Goal: Task Accomplishment & Management: Manage account settings

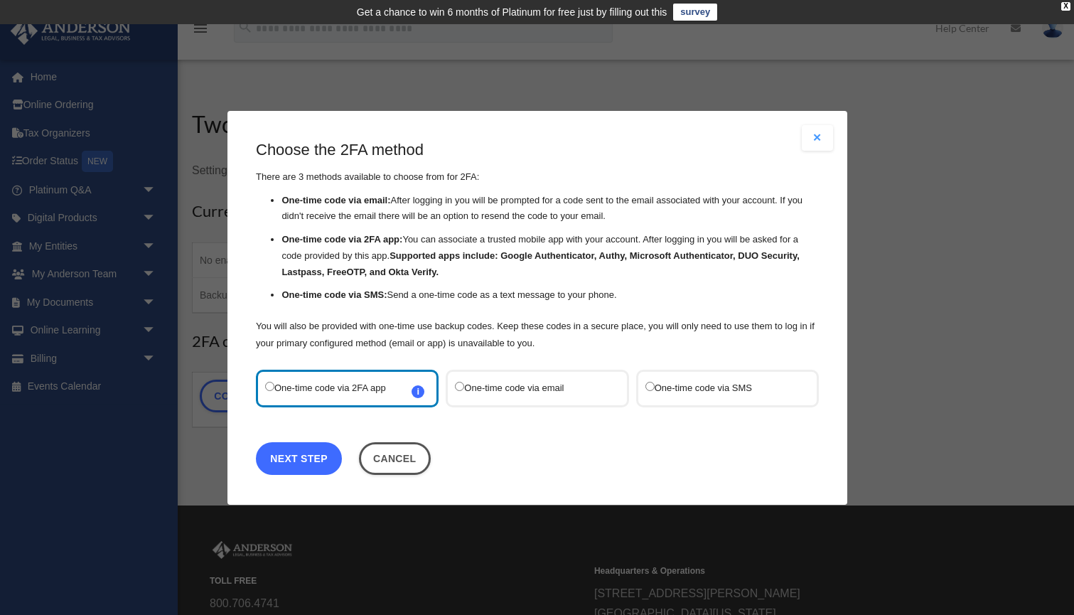
click at [316, 458] on link "Next Step" at bounding box center [299, 457] width 86 height 33
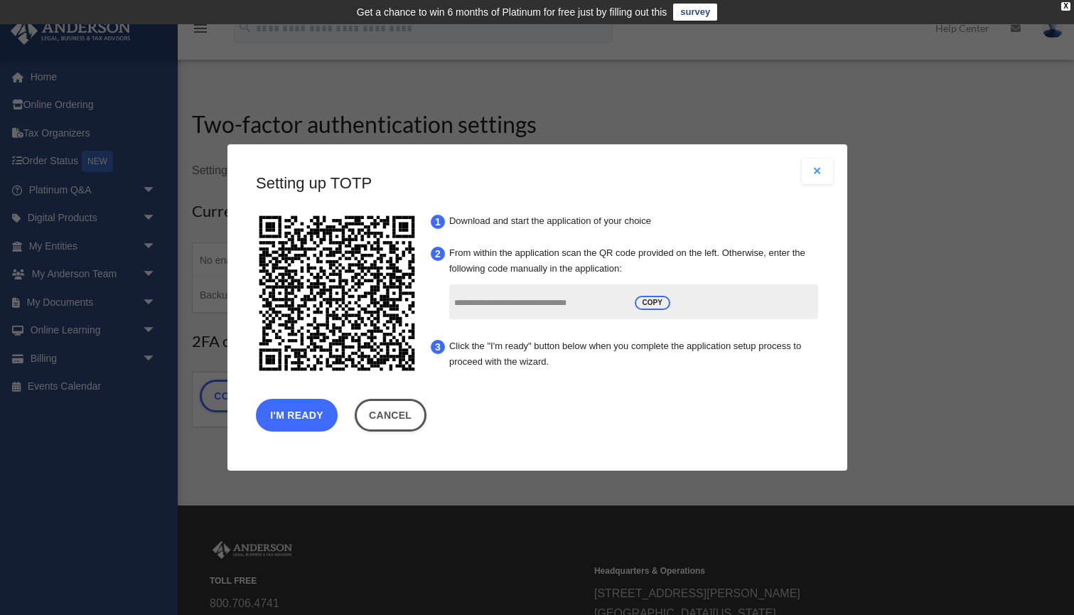
click at [289, 415] on button "I'm Ready" at bounding box center [297, 415] width 82 height 33
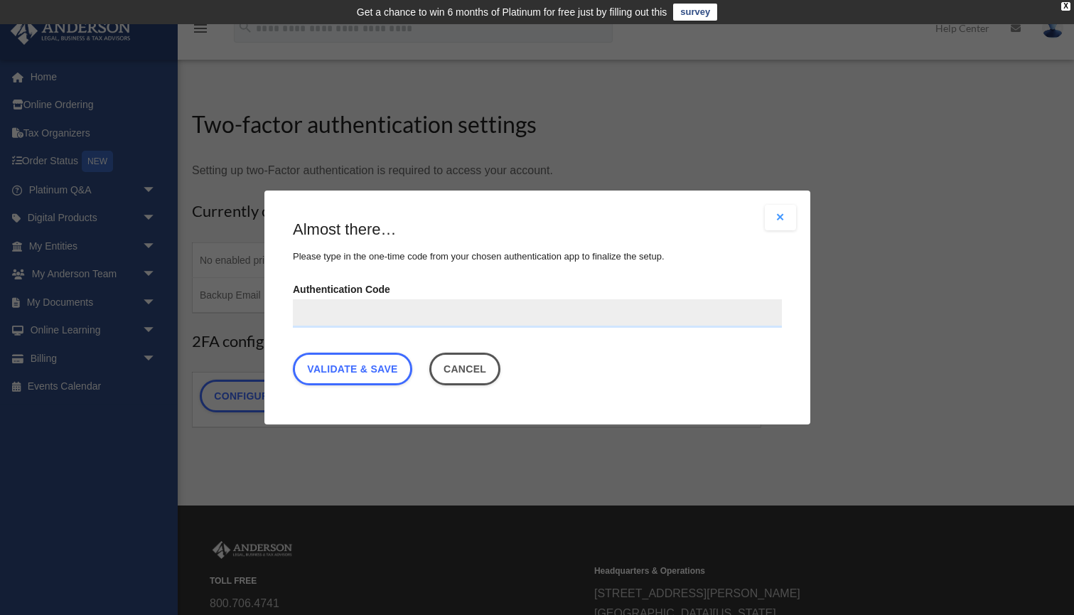
click at [352, 310] on input "Authentication Code" at bounding box center [537, 313] width 489 height 28
paste input "******"
type input "******"
click at [353, 368] on link "Validate & Save" at bounding box center [352, 368] width 119 height 33
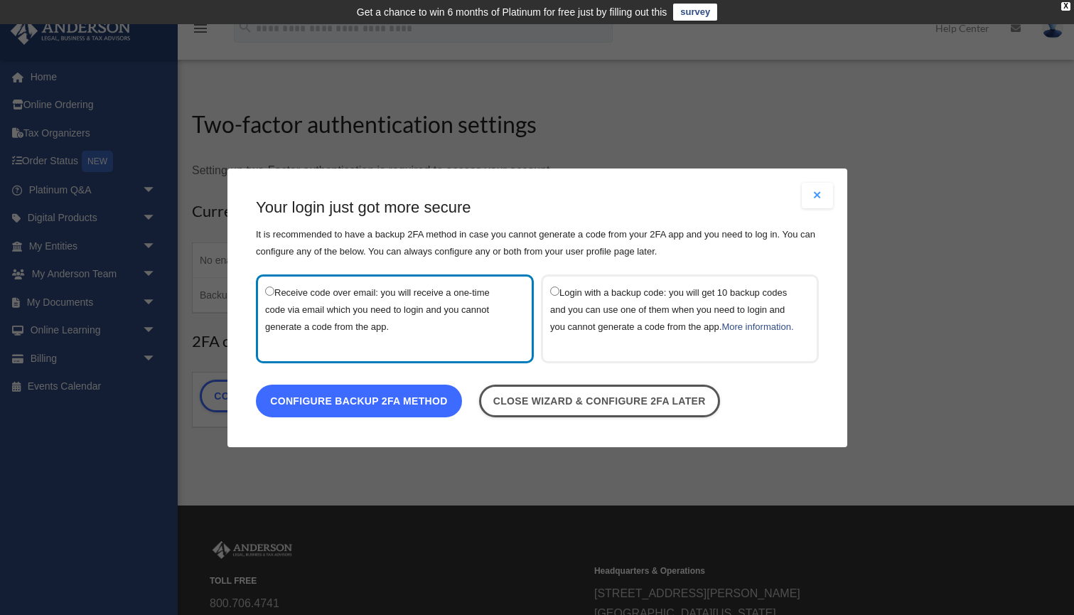
click at [372, 410] on link "Configure backup 2FA method" at bounding box center [359, 400] width 206 height 33
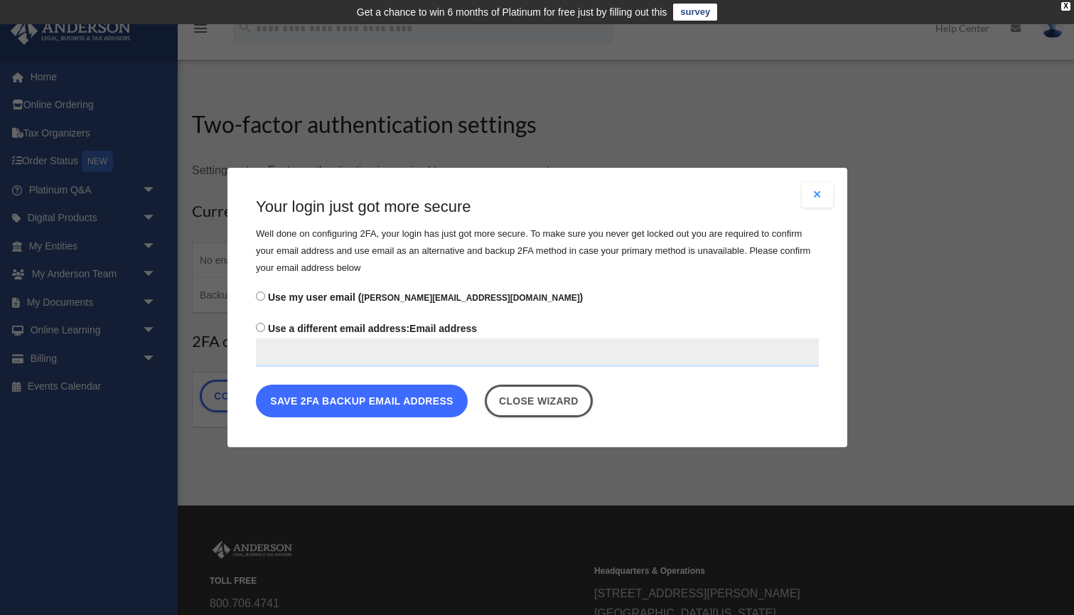
click at [377, 402] on button "Save 2FA backup email address" at bounding box center [362, 400] width 212 height 33
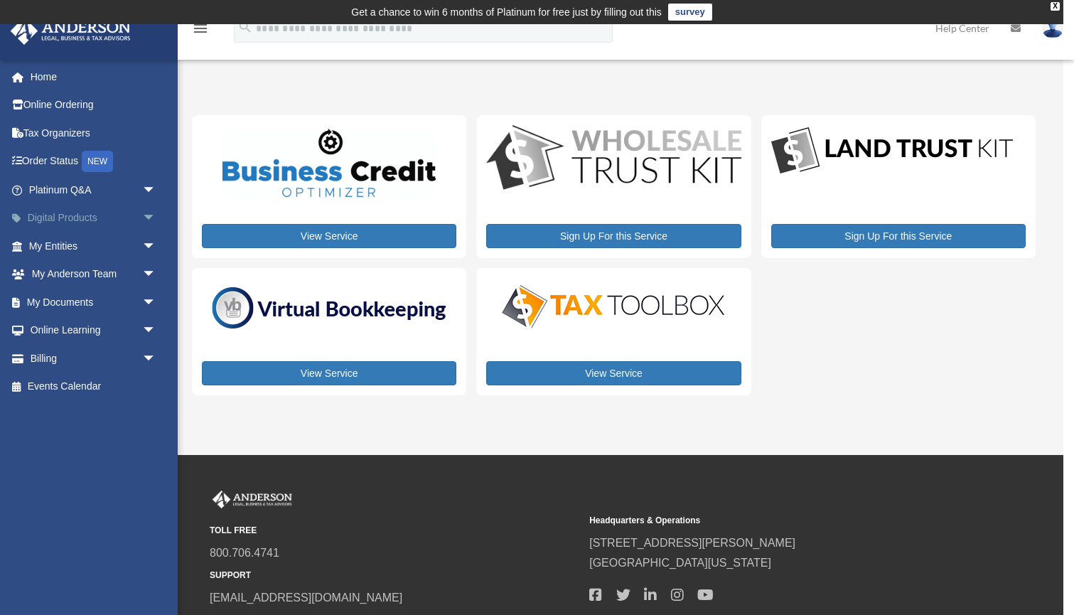
click at [104, 217] on link "Digital Products arrow_drop_down" at bounding box center [94, 218] width 168 height 28
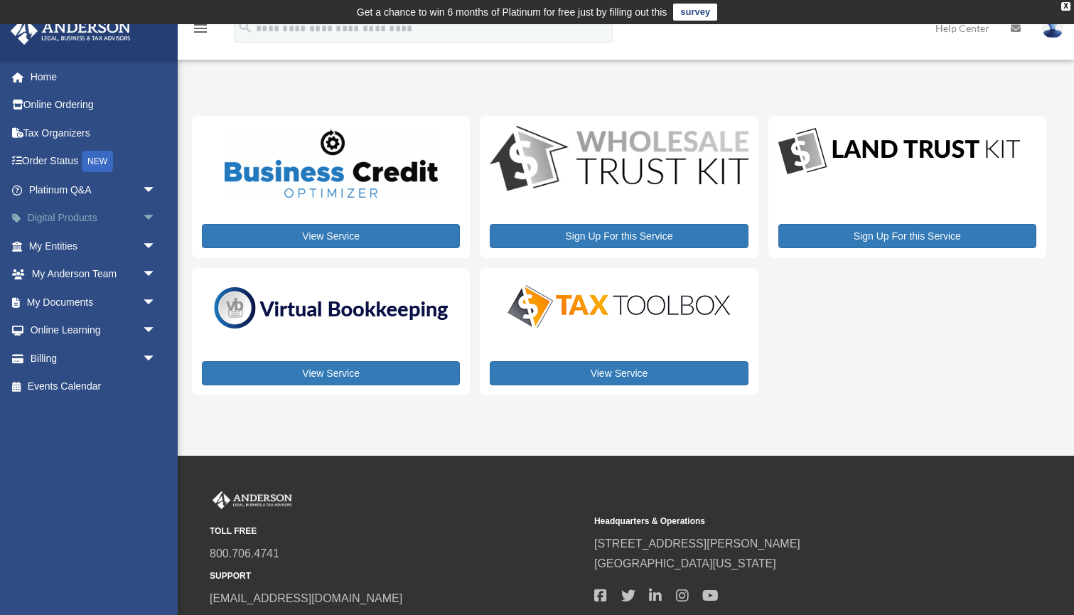
click at [146, 216] on span "arrow_drop_down" at bounding box center [156, 218] width 28 height 29
click at [145, 239] on span "arrow_drop_down" at bounding box center [156, 246] width 28 height 29
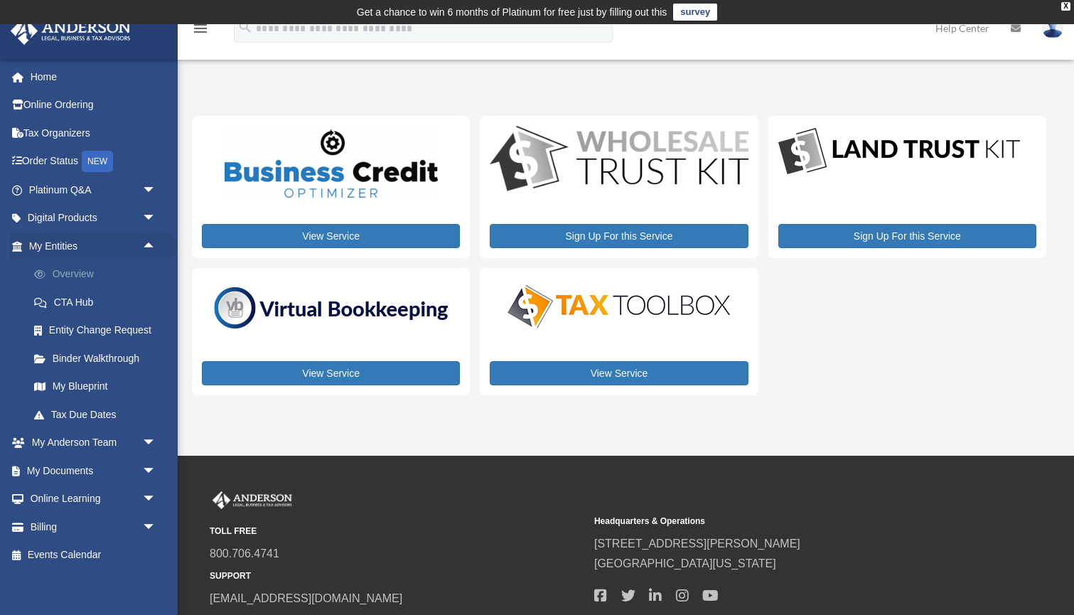
click at [92, 280] on link "Overview" at bounding box center [99, 274] width 158 height 28
click at [82, 384] on link "My Blueprint" at bounding box center [99, 386] width 158 height 28
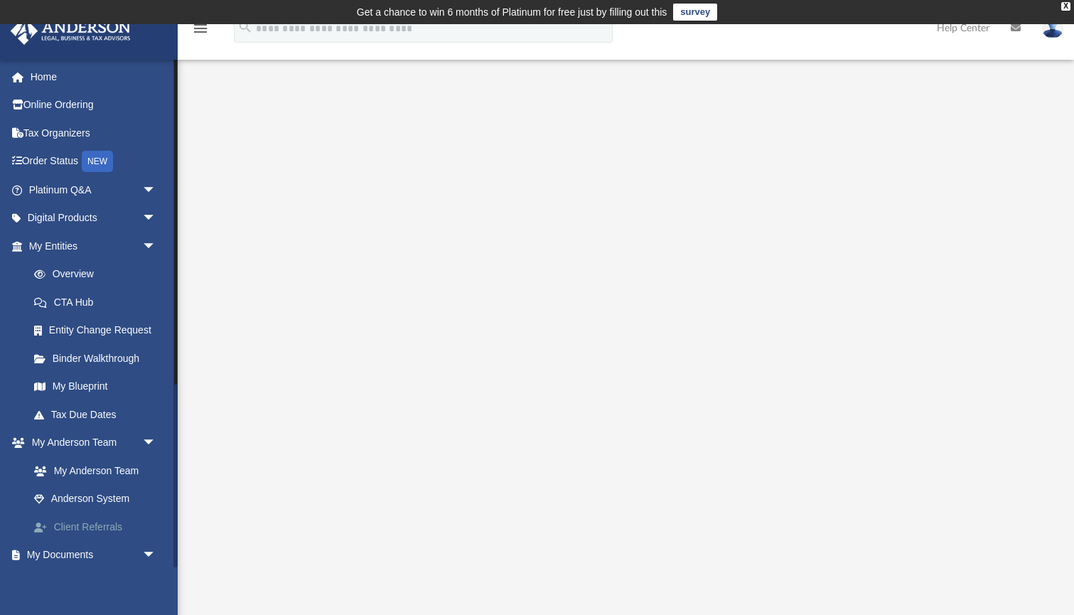
click at [104, 528] on link "Client Referrals" at bounding box center [99, 526] width 158 height 28
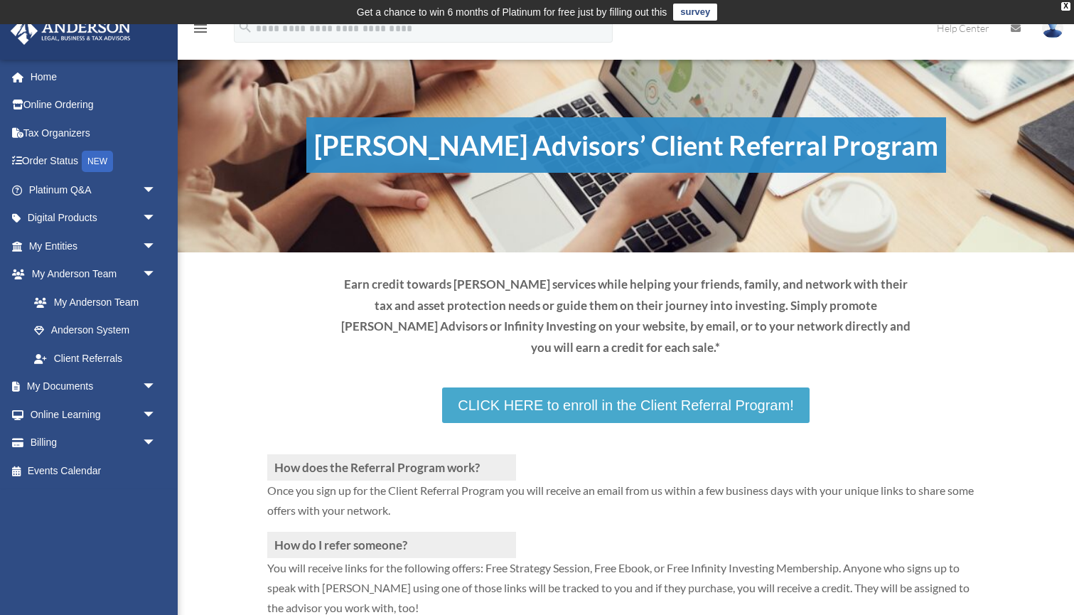
click at [636, 403] on link "CLICK HERE to enroll in the Client Referral Program!" at bounding box center [625, 405] width 367 height 36
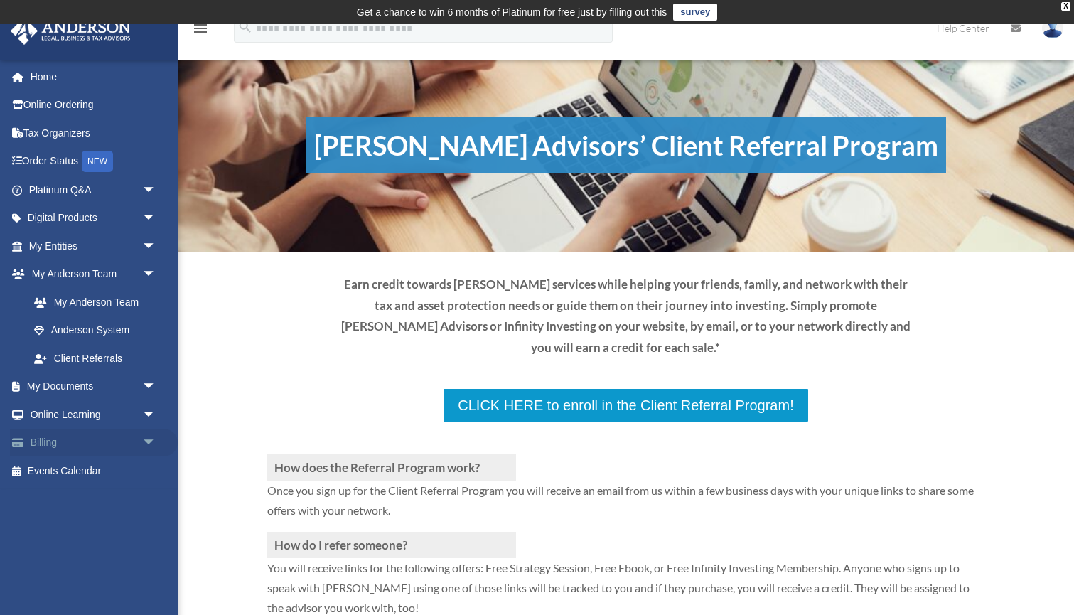
click at [80, 441] on link "Billing arrow_drop_down" at bounding box center [94, 443] width 168 height 28
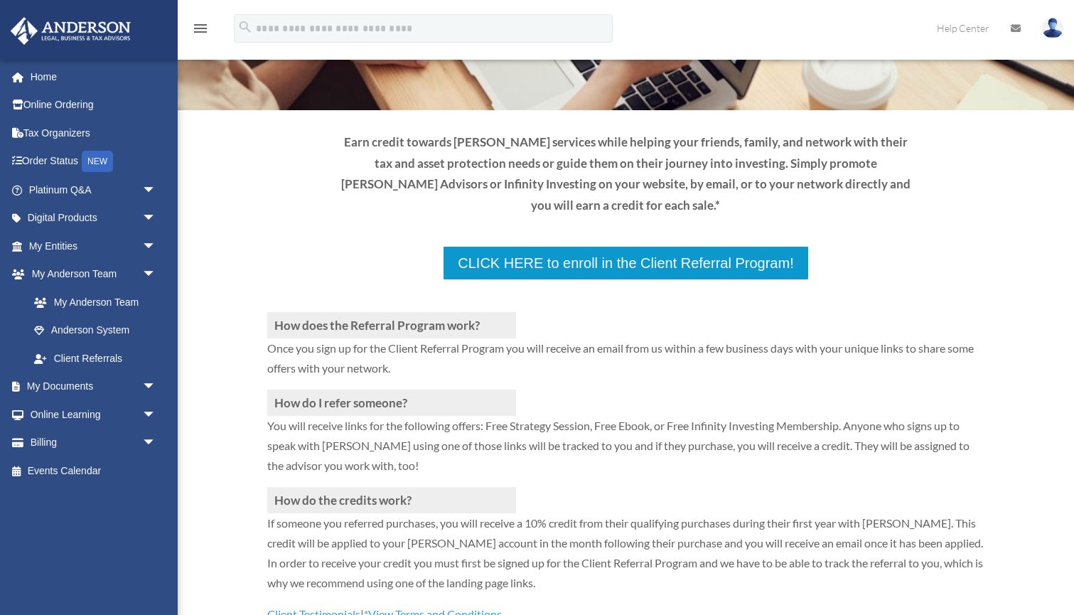
scroll to position [204, 0]
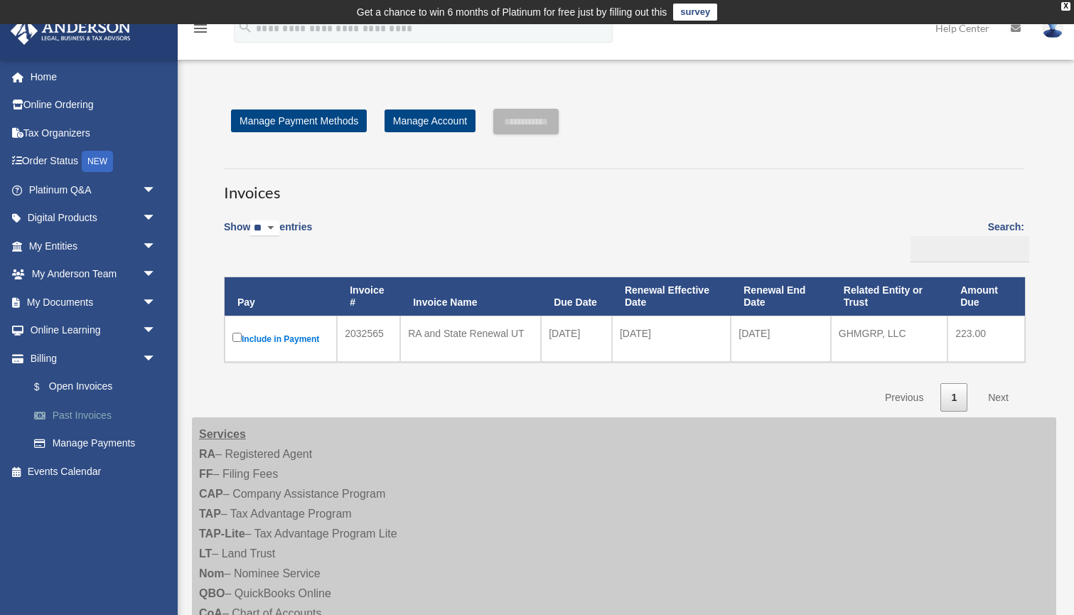
click at [92, 416] on link "Past Invoices" at bounding box center [99, 415] width 158 height 28
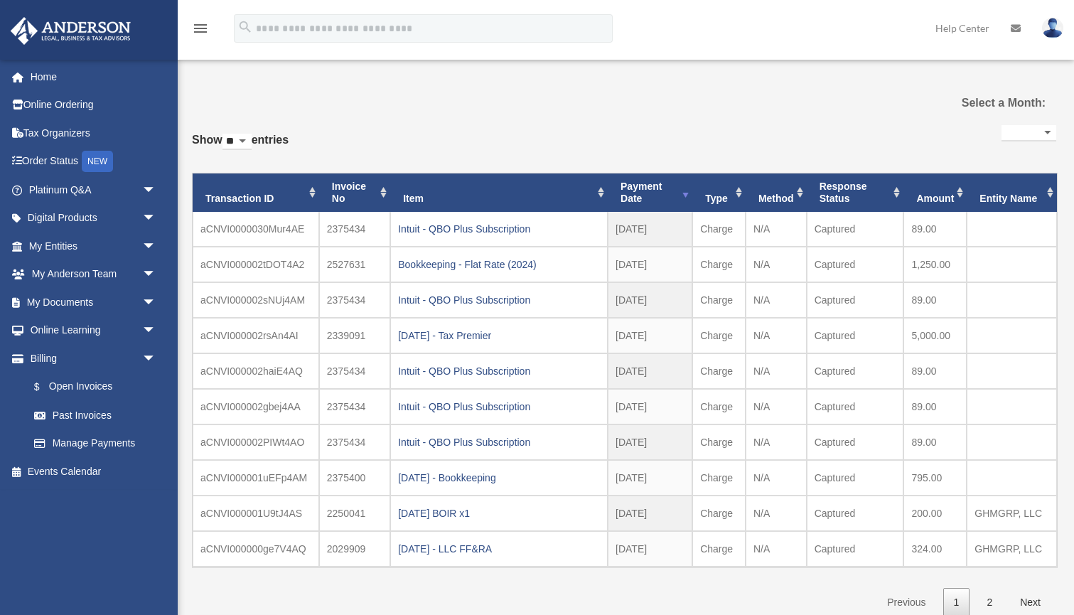
select select
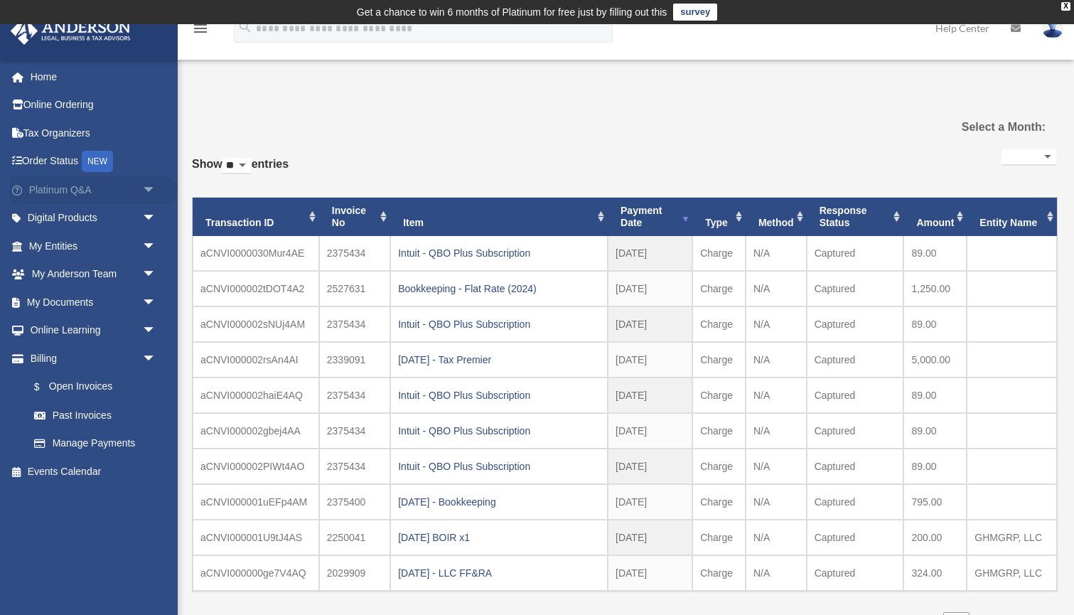
click at [144, 195] on span "arrow_drop_down" at bounding box center [156, 190] width 28 height 29
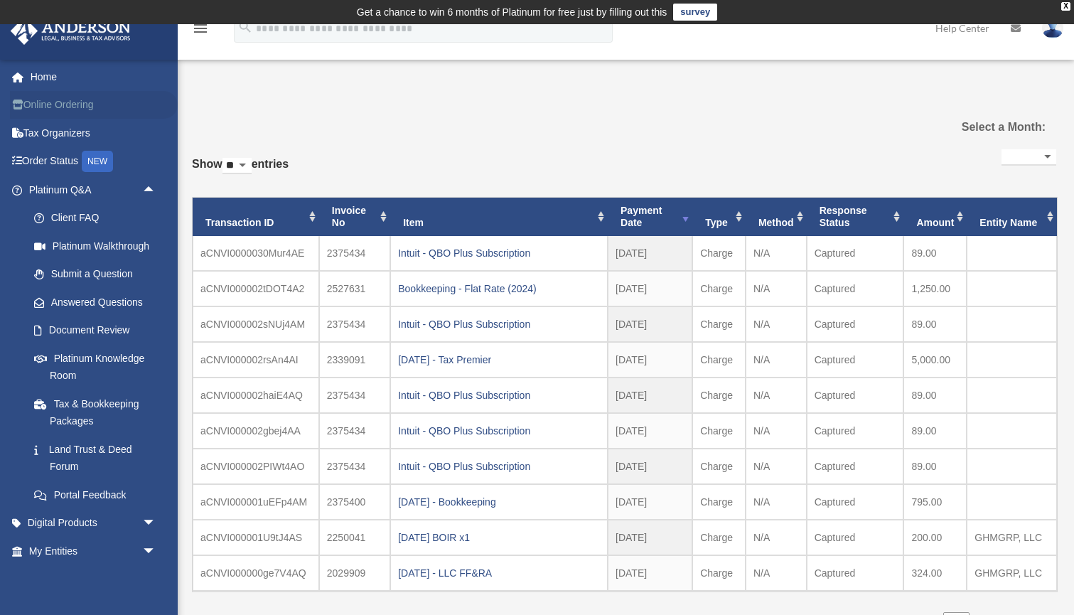
click at [56, 101] on link "Online Ordering" at bounding box center [94, 105] width 168 height 28
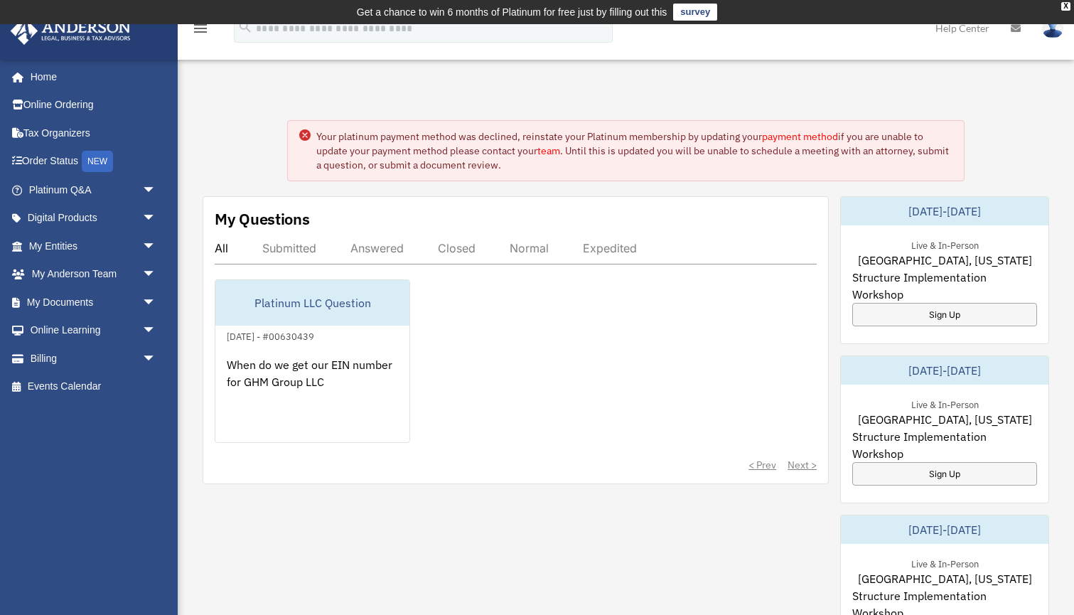
click at [807, 136] on link "payment method" at bounding box center [800, 136] width 76 height 13
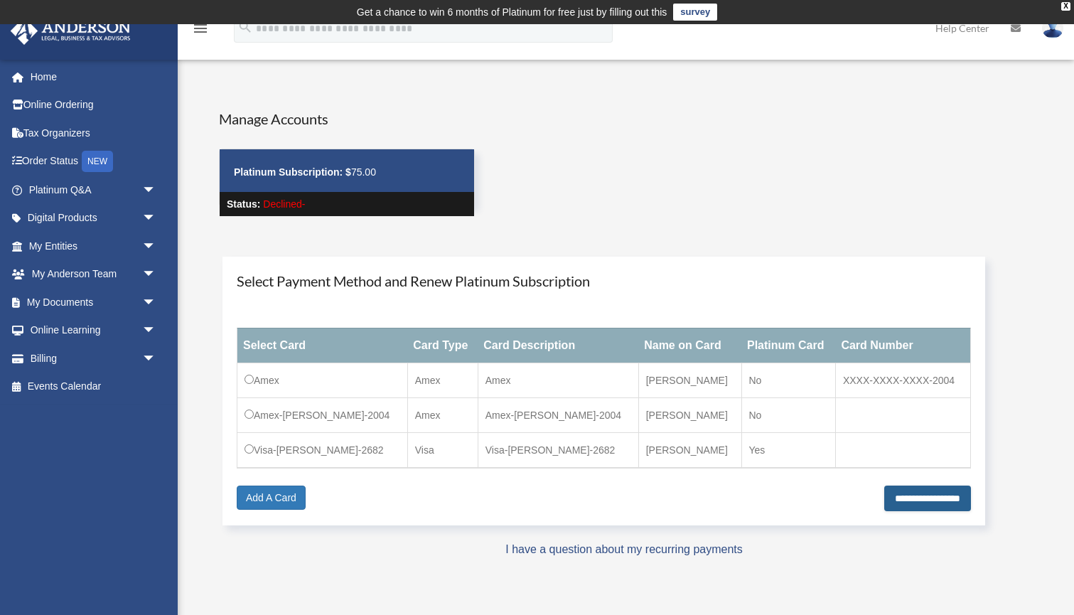
click at [899, 499] on input "**********" at bounding box center [927, 498] width 87 height 26
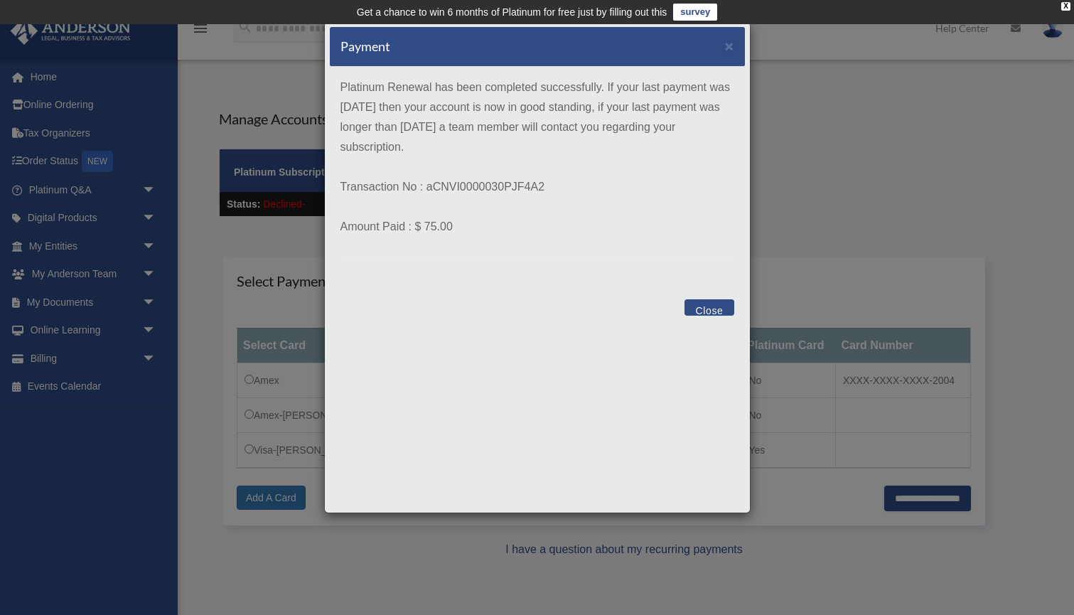
click at [718, 308] on button "Close" at bounding box center [708, 307] width 49 height 16
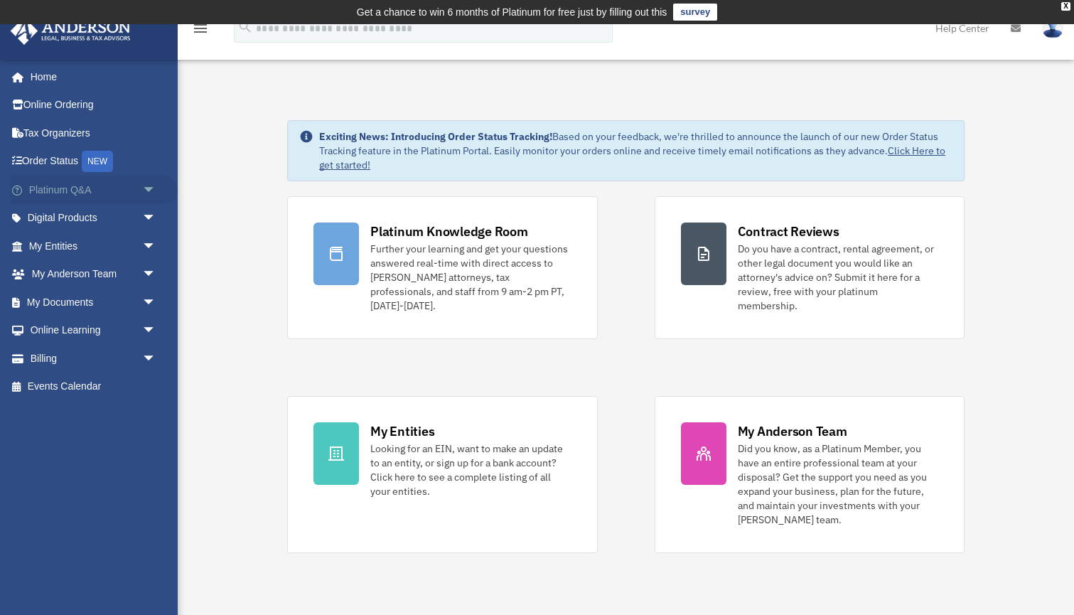
click at [69, 186] on link "Platinum Q&A arrow_drop_down" at bounding box center [94, 190] width 168 height 28
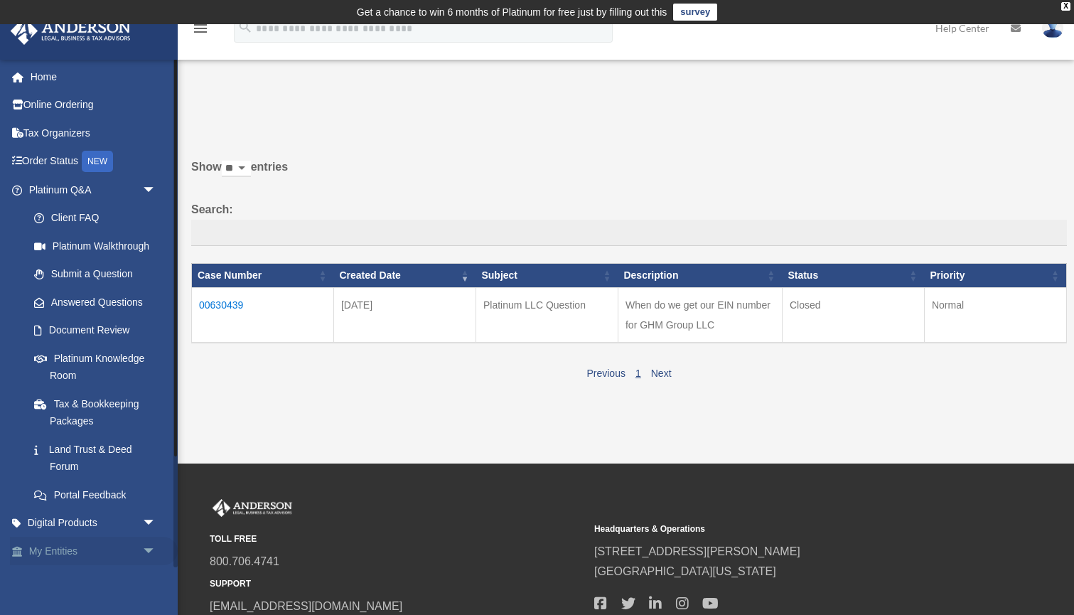
click at [83, 554] on link "My Entities arrow_drop_down" at bounding box center [94, 551] width 168 height 28
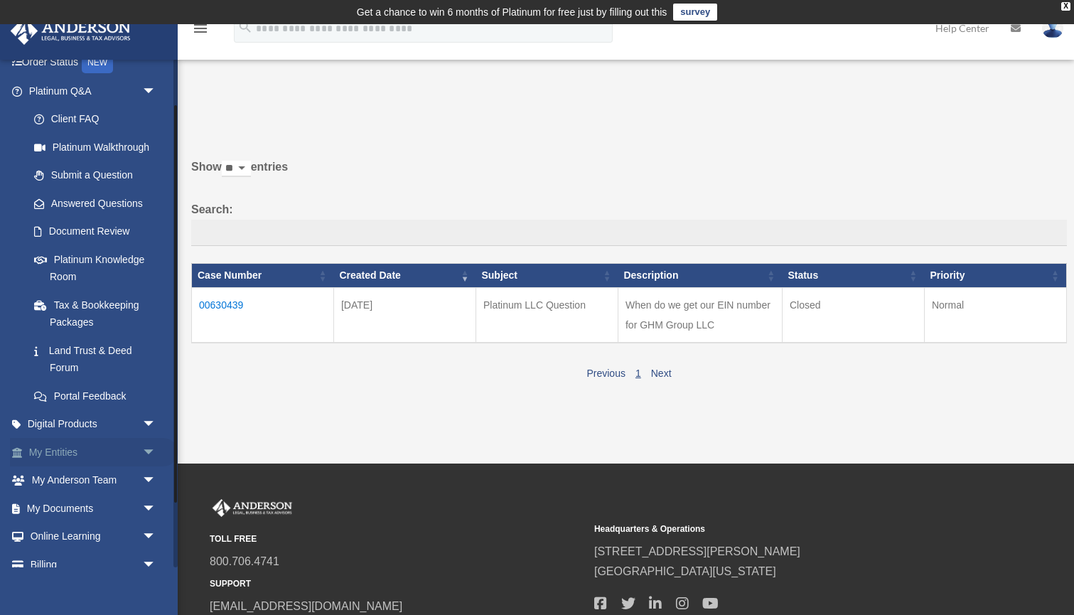
scroll to position [141, 0]
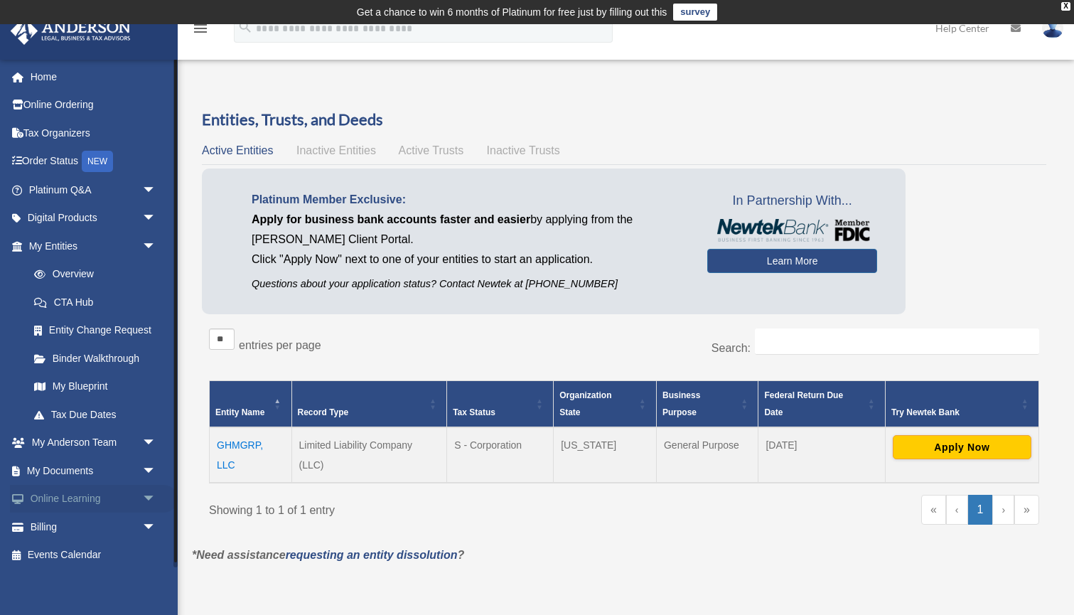
click at [149, 493] on span "arrow_drop_down" at bounding box center [156, 499] width 28 height 29
click at [85, 529] on link "Courses" at bounding box center [99, 526] width 158 height 28
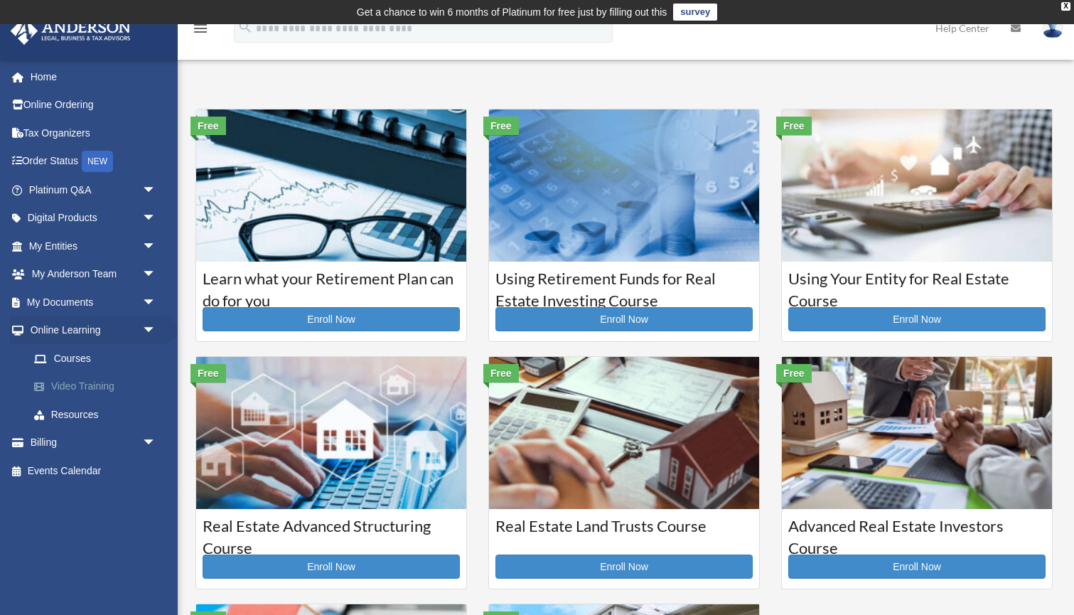
click at [100, 382] on link "Video Training" at bounding box center [99, 386] width 158 height 28
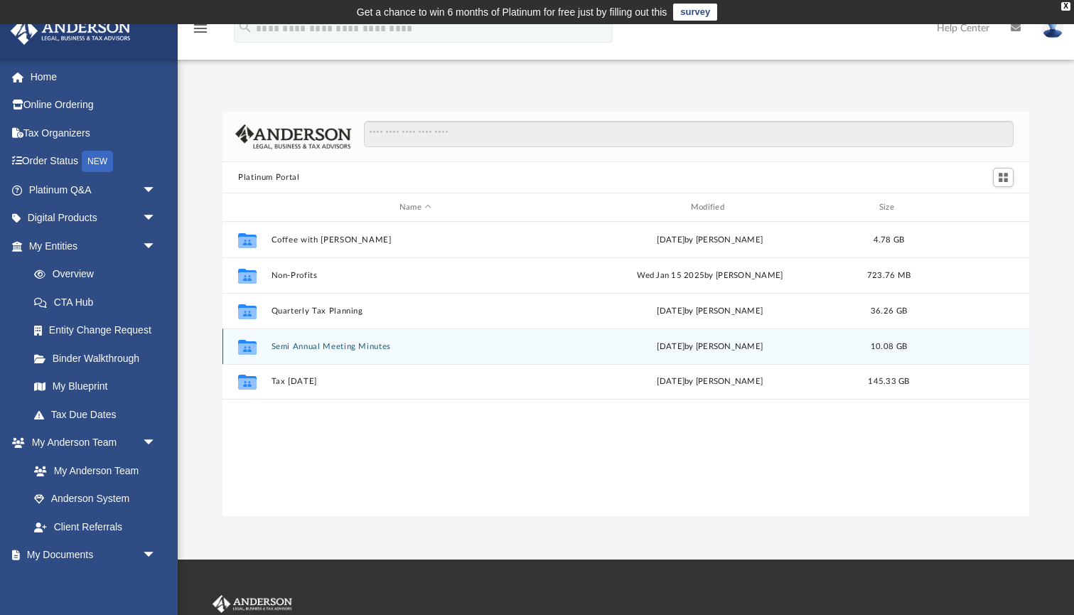
scroll to position [323, 807]
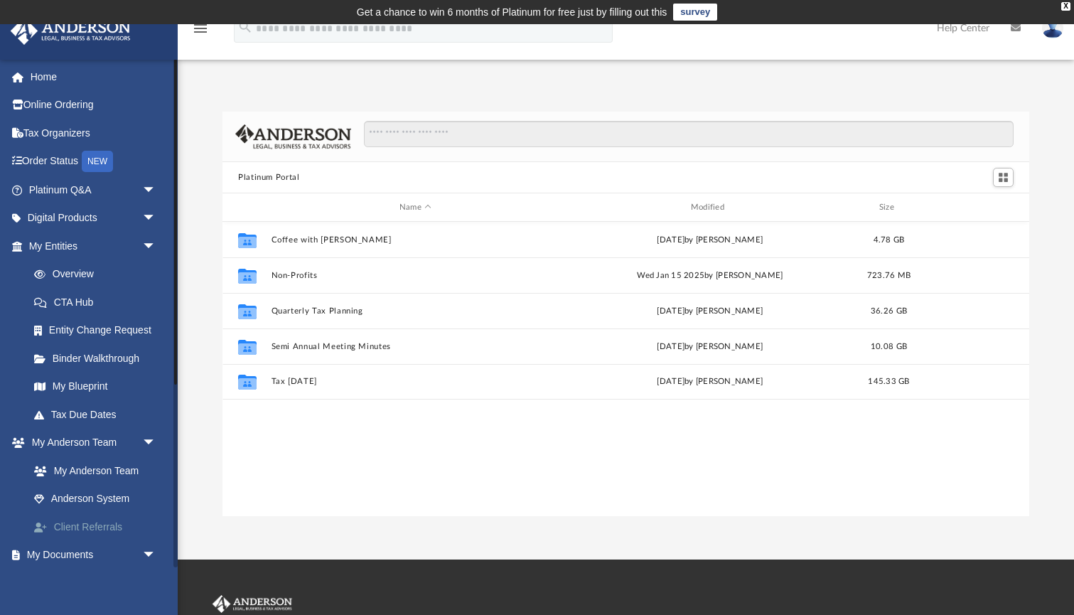
click at [97, 524] on link "Client Referrals" at bounding box center [99, 526] width 158 height 28
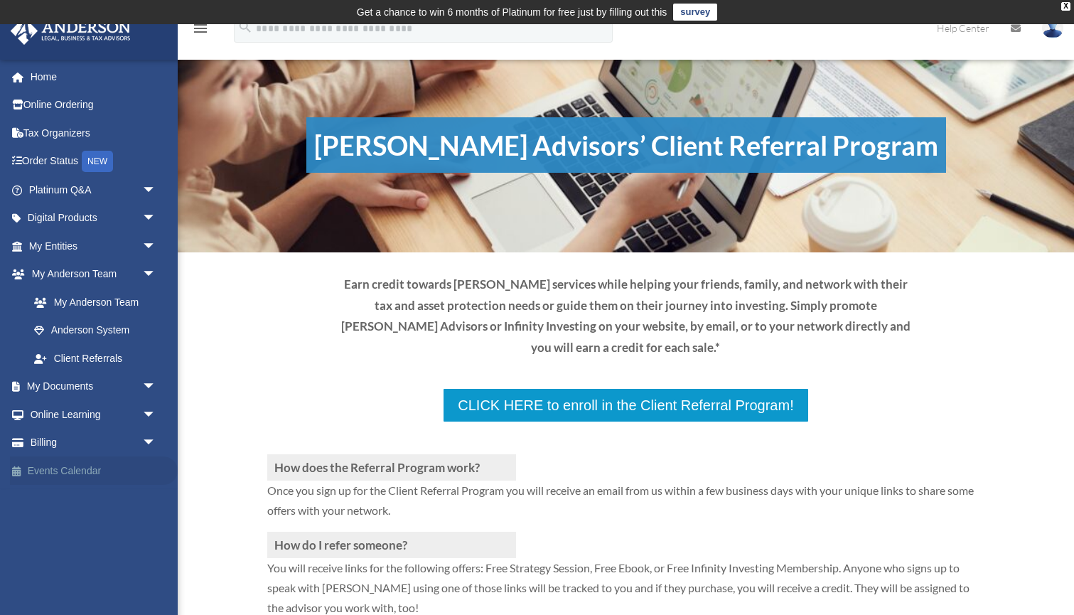
click at [92, 475] on link "Events Calendar" at bounding box center [94, 470] width 168 height 28
click at [112, 335] on link "Anderson System" at bounding box center [99, 330] width 158 height 28
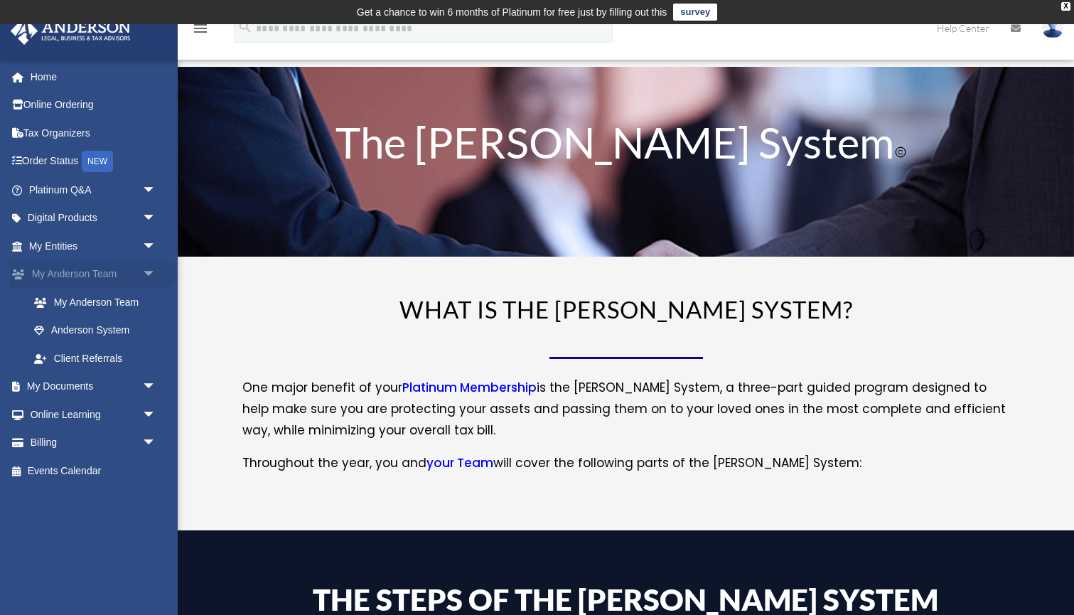
click at [65, 272] on link "My Anderson Team arrow_drop_down" at bounding box center [94, 274] width 168 height 28
click at [70, 298] on link "My Anderson Team" at bounding box center [99, 302] width 158 height 28
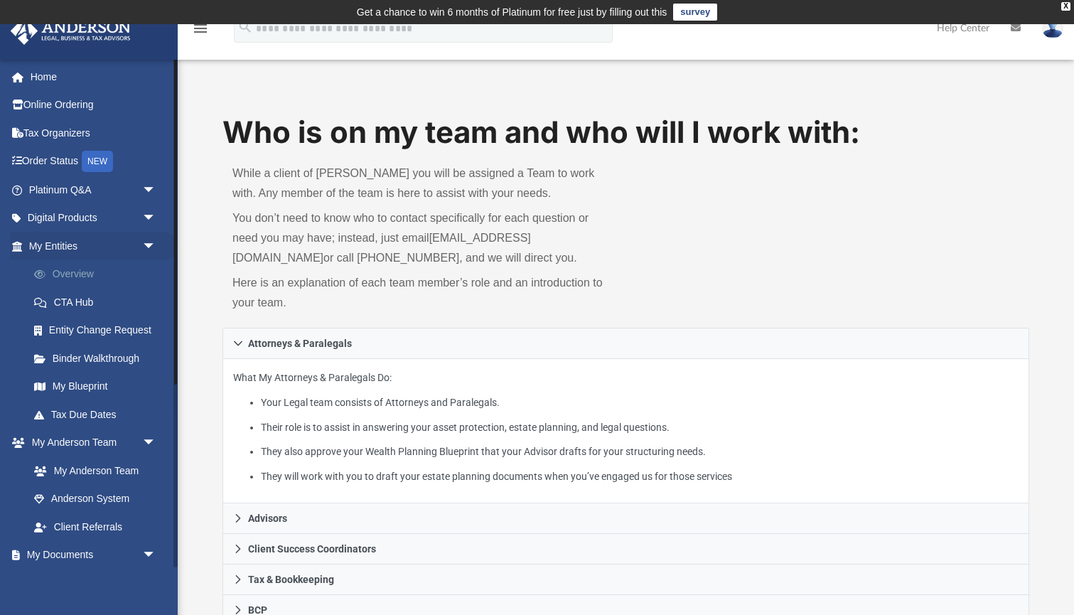
click at [75, 272] on link "Overview" at bounding box center [99, 274] width 158 height 28
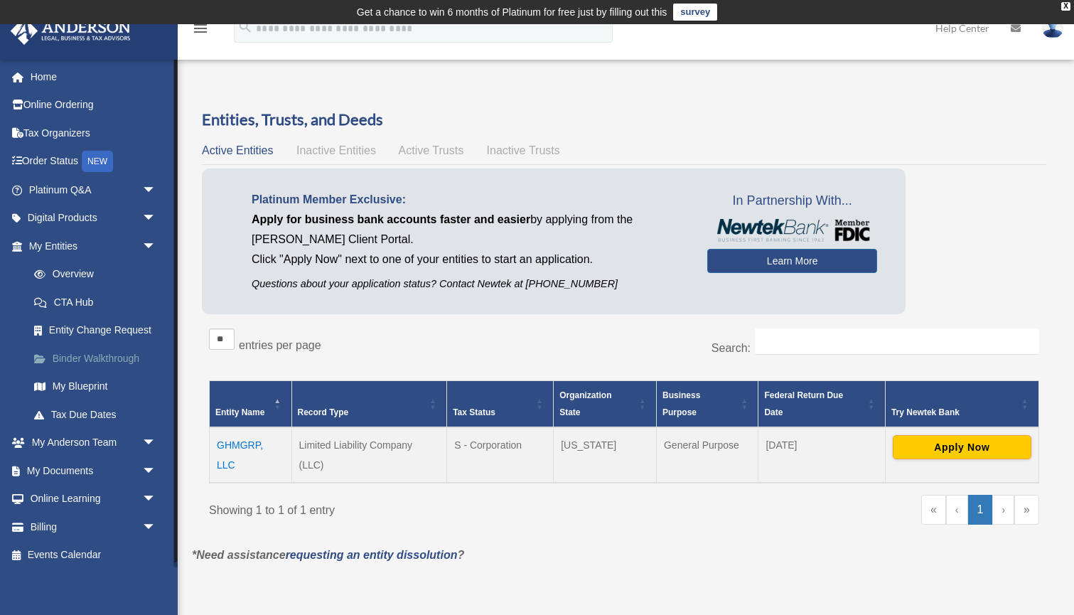
click at [97, 363] on link "Binder Walkthrough" at bounding box center [99, 358] width 158 height 28
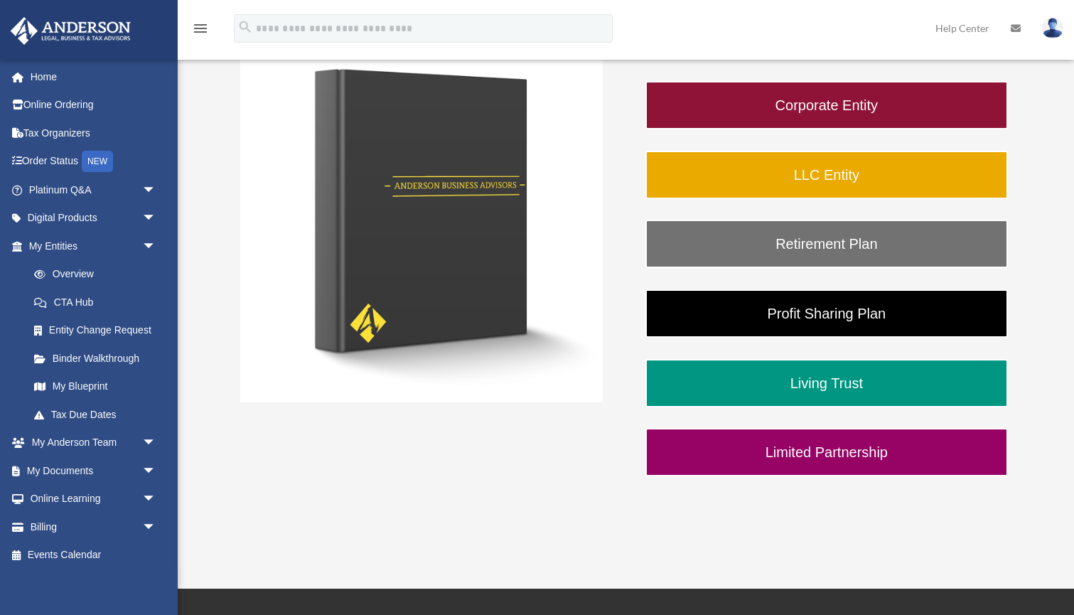
scroll to position [279, 0]
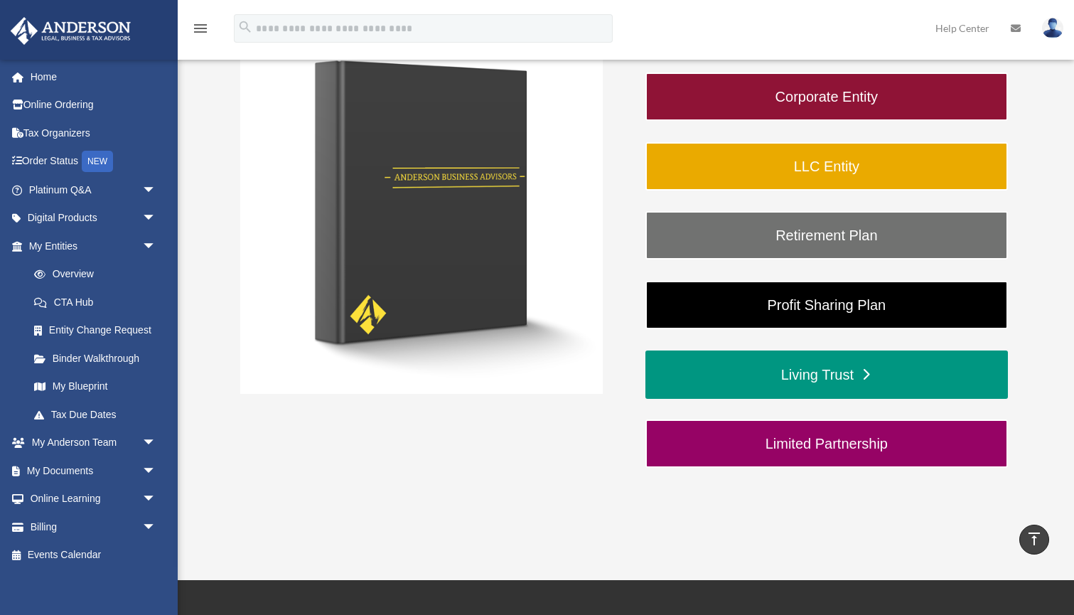
click at [816, 374] on link "Living Trust" at bounding box center [826, 374] width 362 height 48
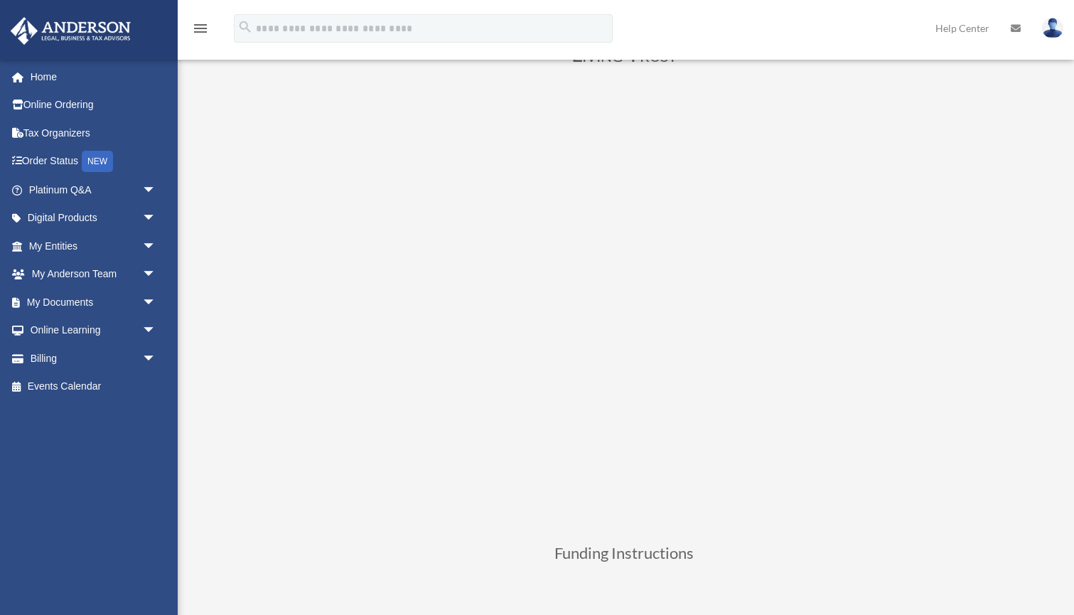
scroll to position [106, 0]
